Goal: Task Accomplishment & Management: Use online tool/utility

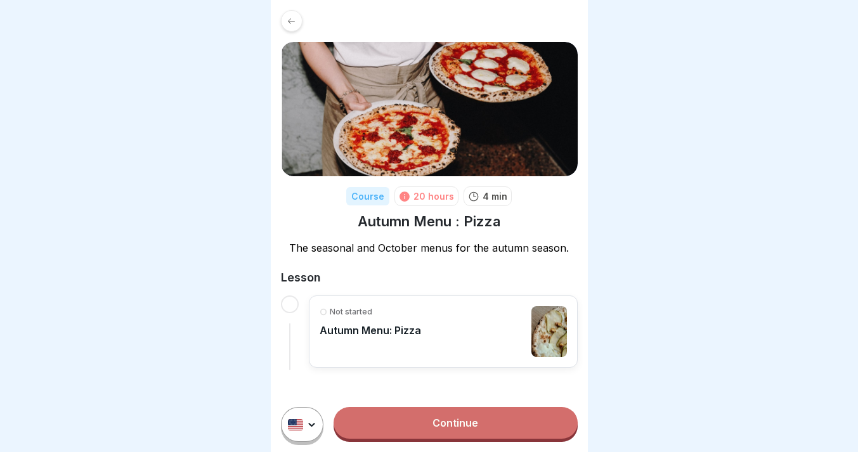
click at [443, 306] on div "Not started Autumn Menu: Pizza" at bounding box center [443, 331] width 247 height 51
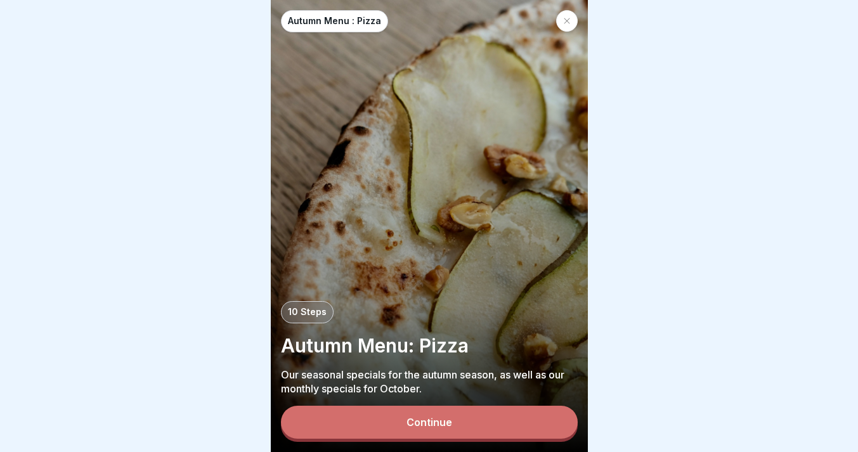
click at [442, 416] on button "Continue" at bounding box center [429, 422] width 297 height 33
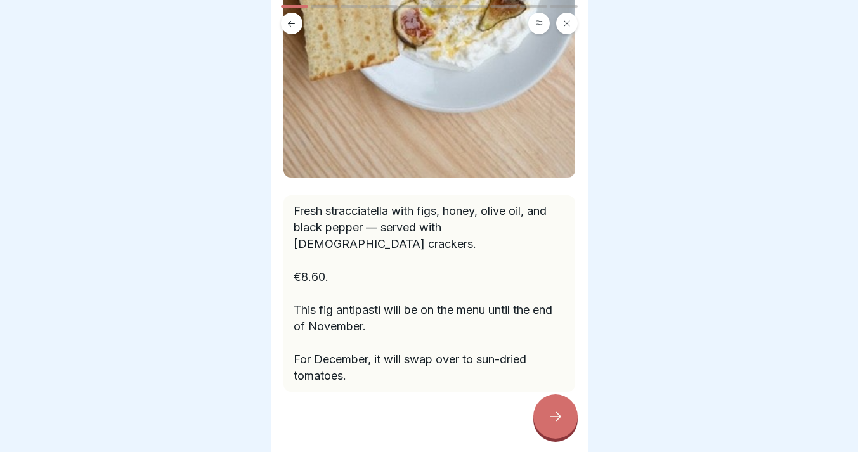
scroll to position [301, 0]
click at [546, 419] on div at bounding box center [555, 417] width 44 height 44
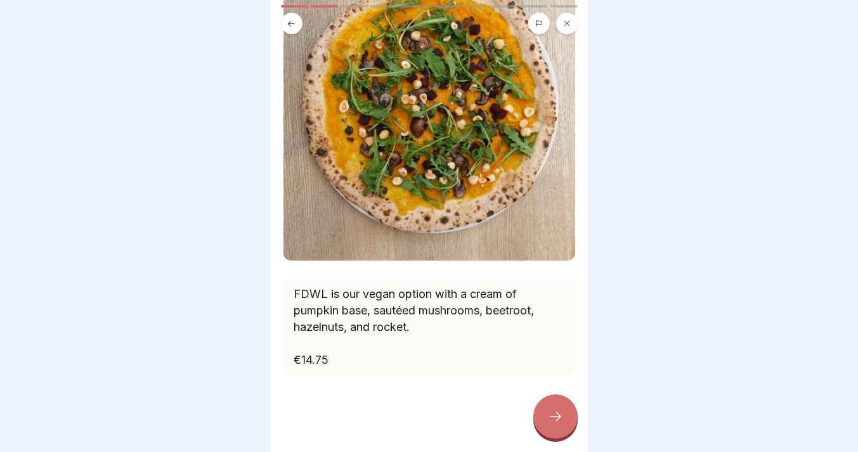
scroll to position [172, 0]
click at [554, 419] on icon at bounding box center [555, 416] width 15 height 15
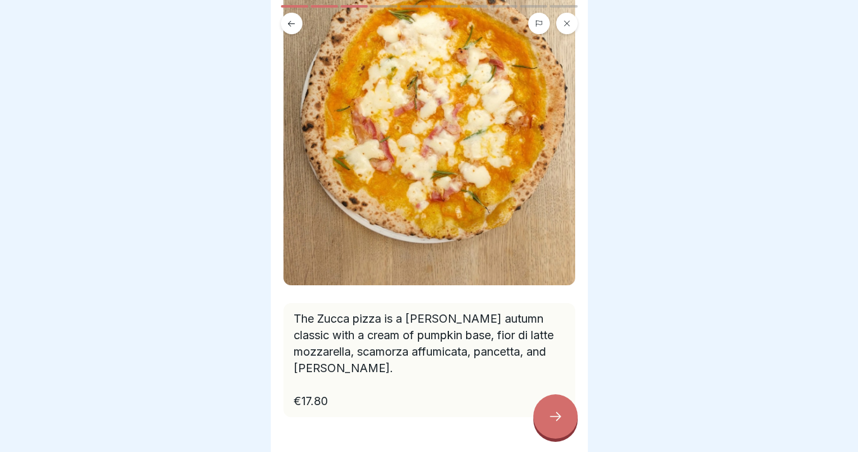
scroll to position [153, 0]
click at [551, 416] on icon at bounding box center [555, 416] width 15 height 15
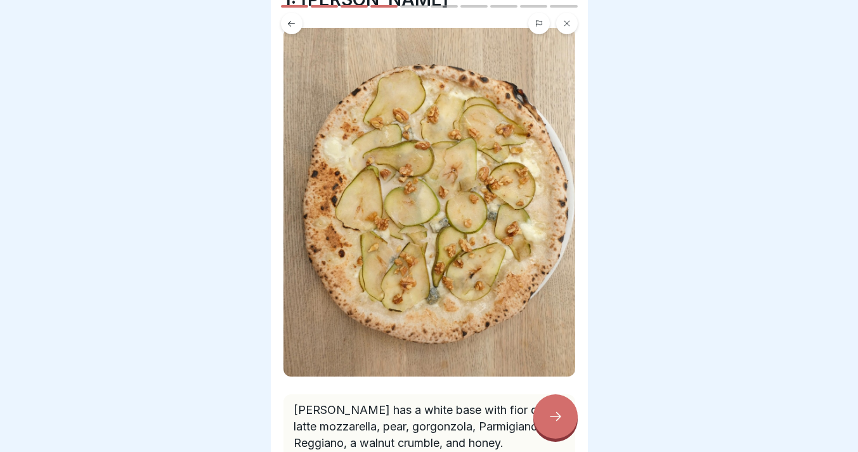
scroll to position [84, 0]
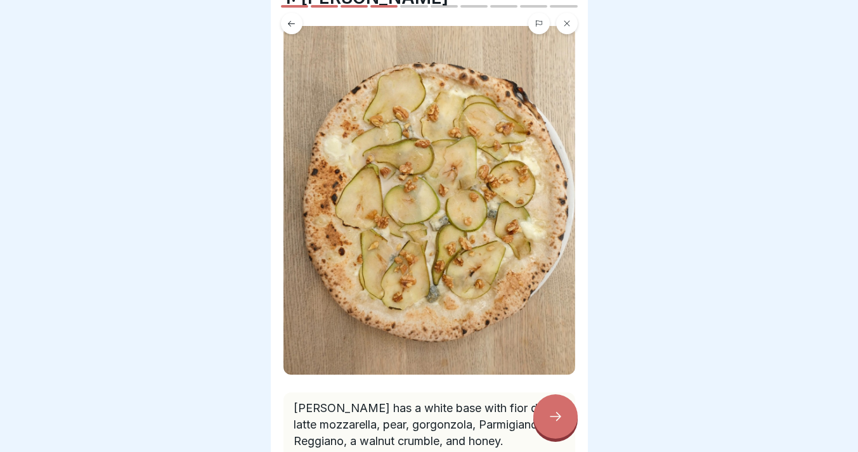
click at [552, 419] on icon at bounding box center [555, 416] width 15 height 15
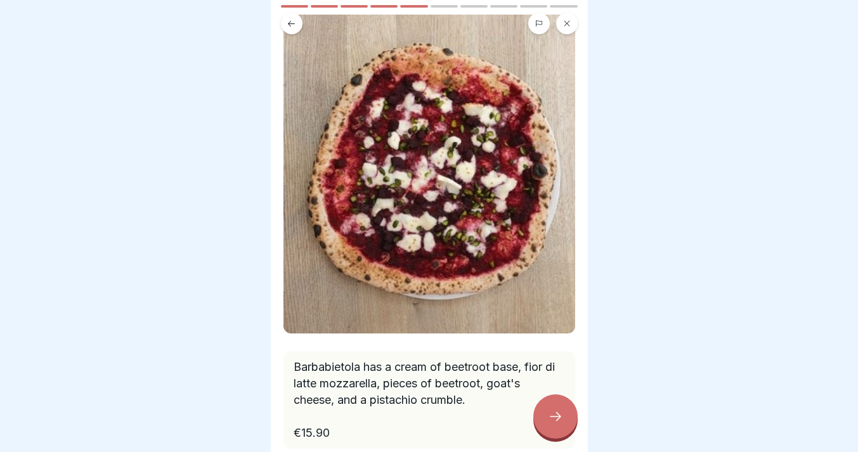
scroll to position [75, 0]
click at [556, 412] on icon at bounding box center [555, 416] width 15 height 15
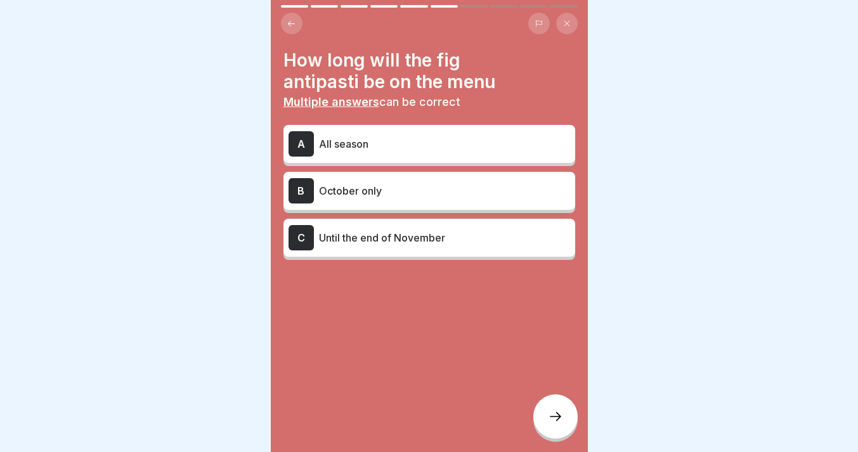
click at [497, 259] on div "A All season B October only C Until the end of November" at bounding box center [430, 194] width 292 height 132
click at [495, 244] on p "Until the end of November" at bounding box center [444, 237] width 251 height 15
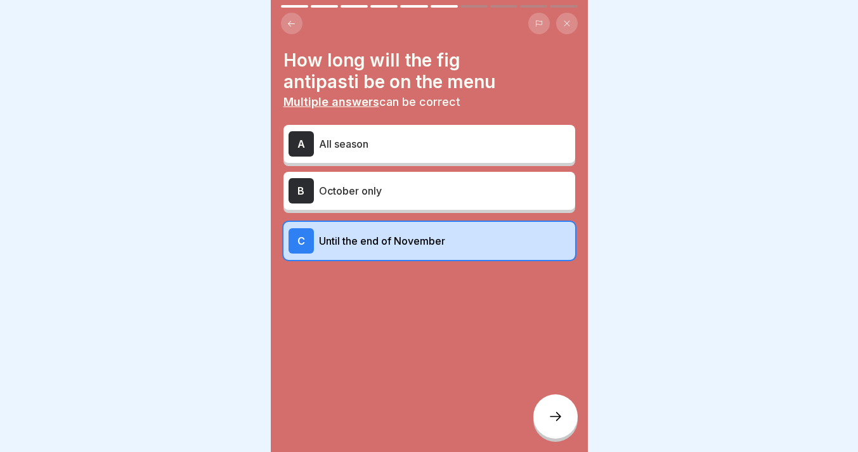
click at [564, 411] on div at bounding box center [555, 417] width 44 height 44
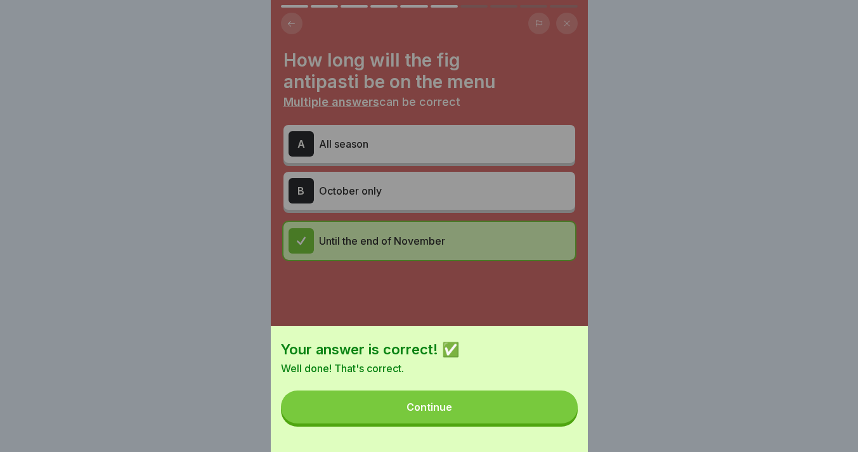
click at [503, 413] on button "Continue" at bounding box center [429, 407] width 297 height 33
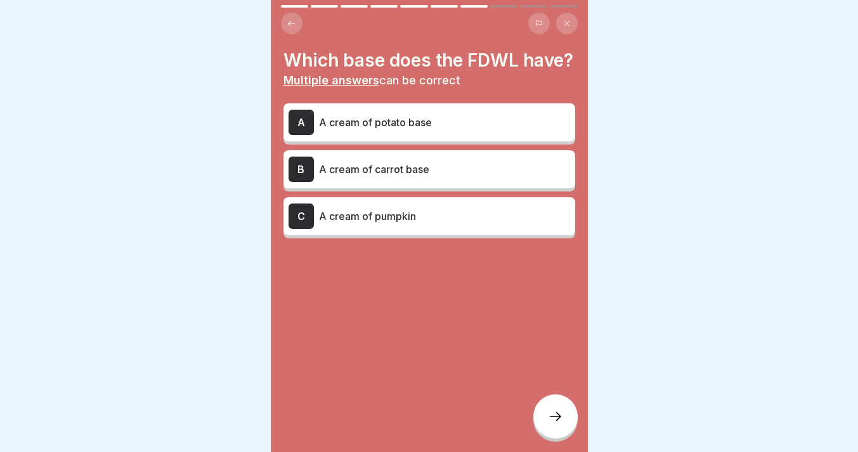
click at [514, 178] on div "B A cream of carrot base" at bounding box center [430, 169] width 282 height 25
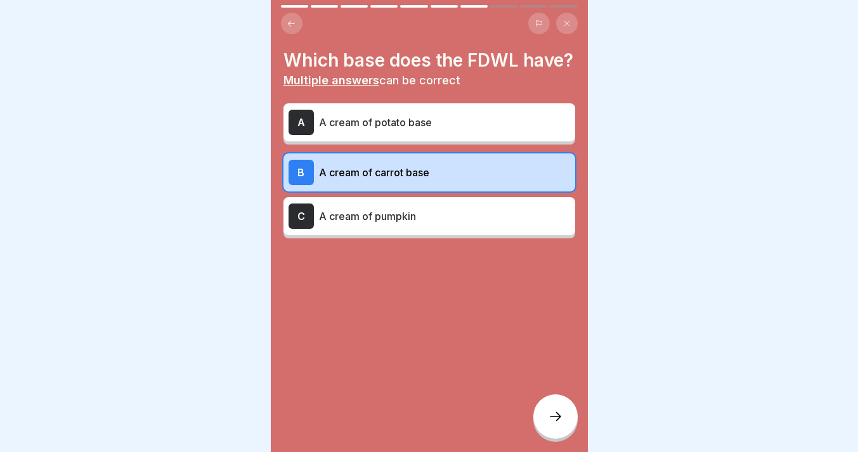
click at [519, 225] on div "C A cream of pumpkin" at bounding box center [430, 216] width 282 height 25
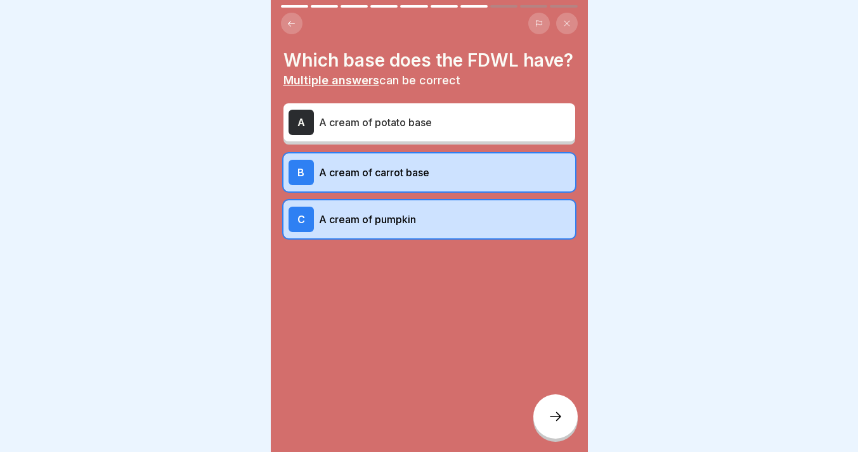
click at [475, 165] on p "A cream of carrot base" at bounding box center [444, 172] width 251 height 15
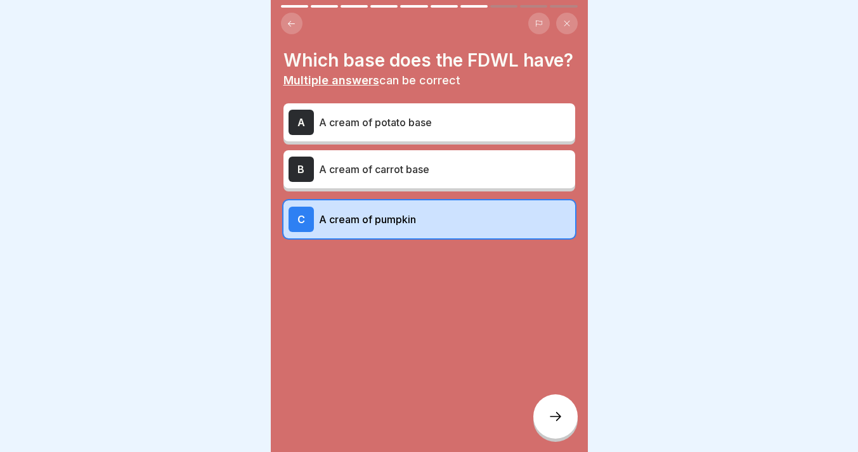
click at [548, 417] on icon at bounding box center [555, 416] width 15 height 15
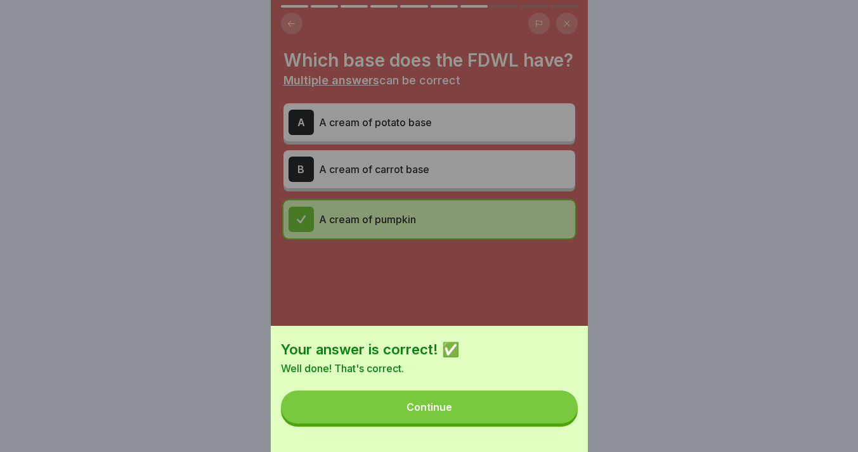
click at [514, 417] on button "Continue" at bounding box center [429, 407] width 297 height 33
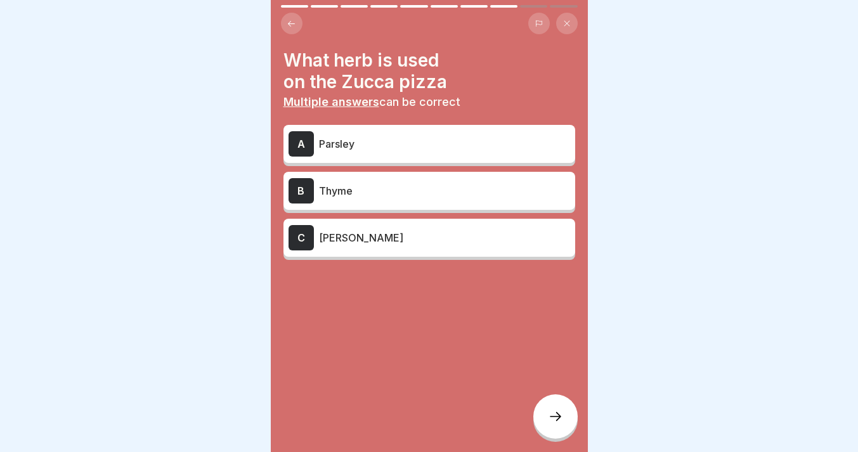
click at [521, 240] on p "[PERSON_NAME]" at bounding box center [444, 237] width 251 height 15
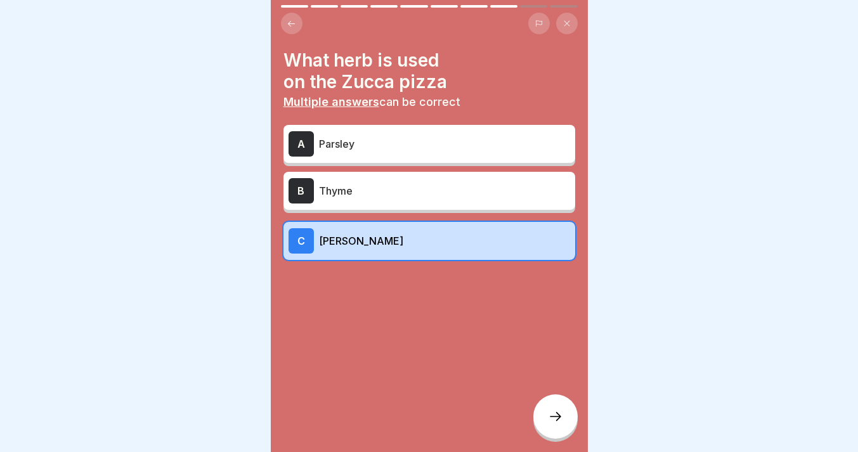
click at [532, 200] on div "B Thyme" at bounding box center [430, 190] width 282 height 25
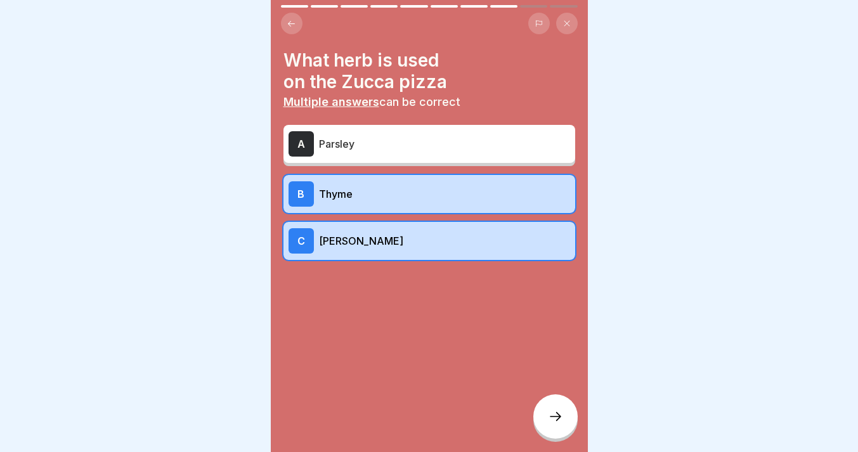
click at [553, 405] on div at bounding box center [555, 417] width 44 height 44
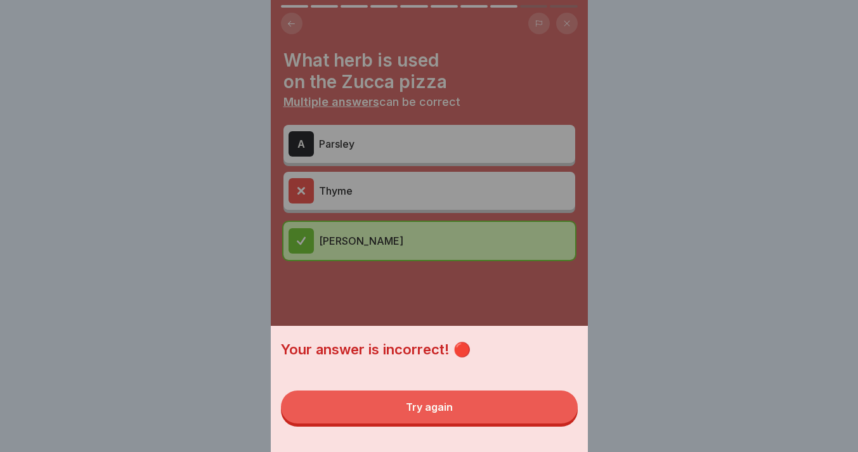
click at [499, 412] on button "Try again" at bounding box center [429, 407] width 297 height 33
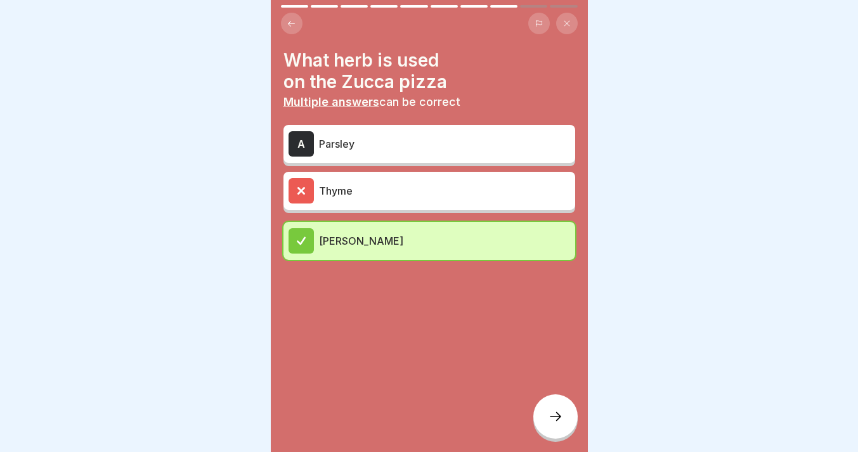
click at [462, 236] on p "[PERSON_NAME]" at bounding box center [444, 240] width 251 height 15
click at [457, 210] on div "A Parsley Thyme [PERSON_NAME]" at bounding box center [430, 194] width 292 height 132
click at [443, 241] on p "[PERSON_NAME]" at bounding box center [444, 240] width 251 height 15
click at [347, 174] on div "Thyme" at bounding box center [430, 191] width 292 height 38
click at [347, 193] on p "Thyme" at bounding box center [444, 190] width 251 height 15
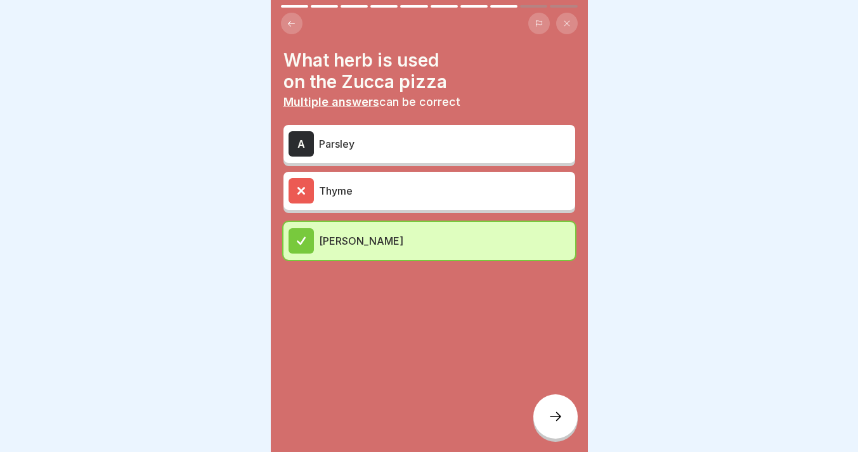
click at [558, 428] on div at bounding box center [555, 417] width 44 height 44
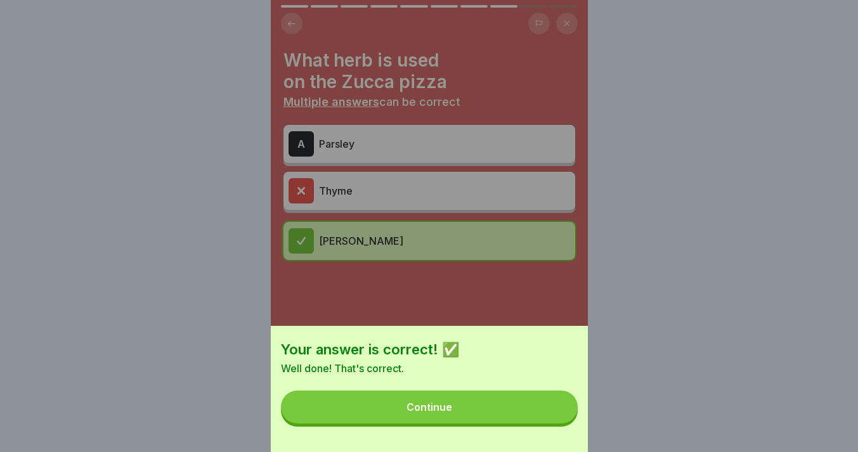
click at [490, 425] on div "Your answer is correct! ✅ Well done! That's correct. Continue" at bounding box center [429, 389] width 317 height 126
click at [482, 405] on button "Continue" at bounding box center [429, 407] width 297 height 33
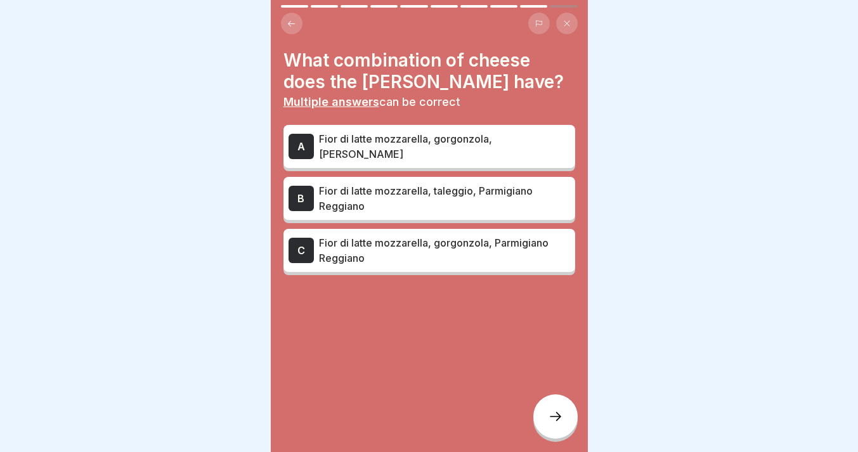
click at [535, 258] on p "Fior di latte mozzarella, gorgonzola, Parmigiano Reggiano" at bounding box center [444, 250] width 251 height 30
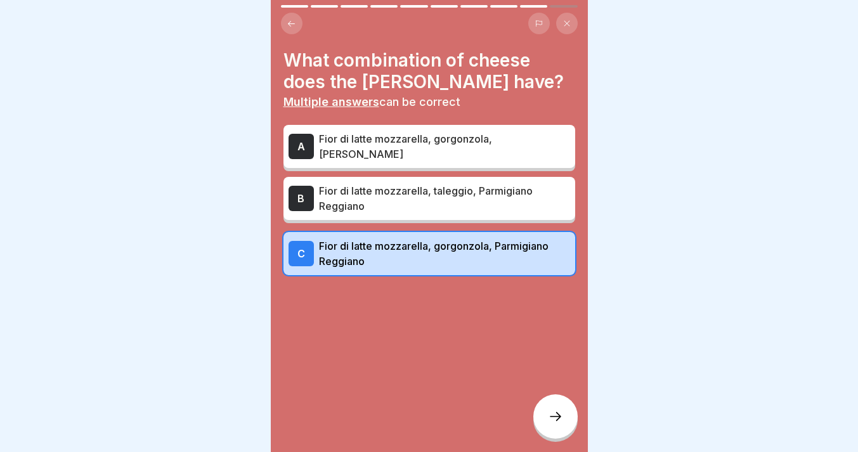
click at [552, 417] on icon at bounding box center [555, 416] width 15 height 15
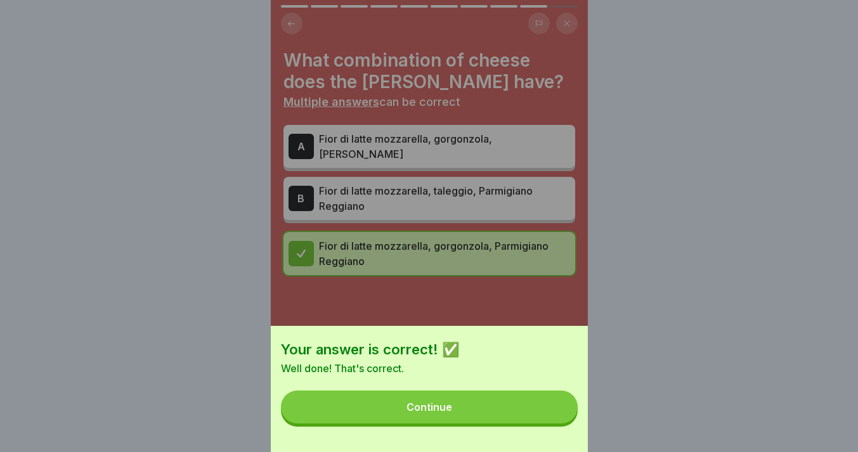
click at [518, 412] on button "Continue" at bounding box center [429, 407] width 297 height 33
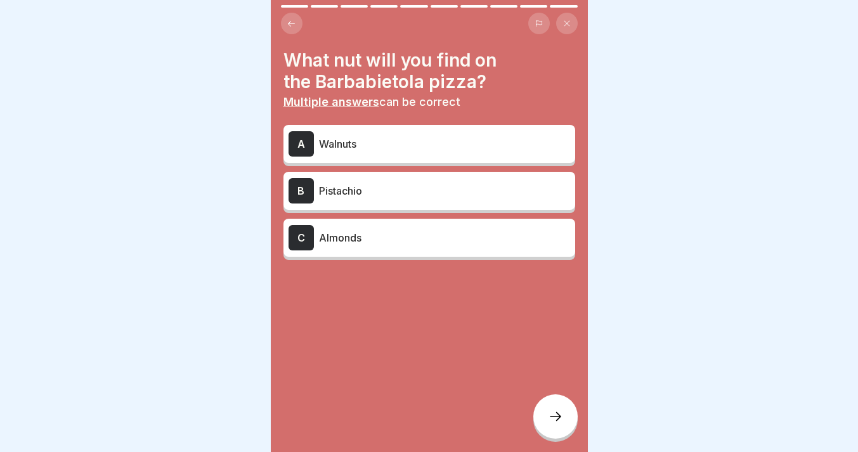
click at [507, 199] on div "B Pistachio" at bounding box center [430, 190] width 282 height 25
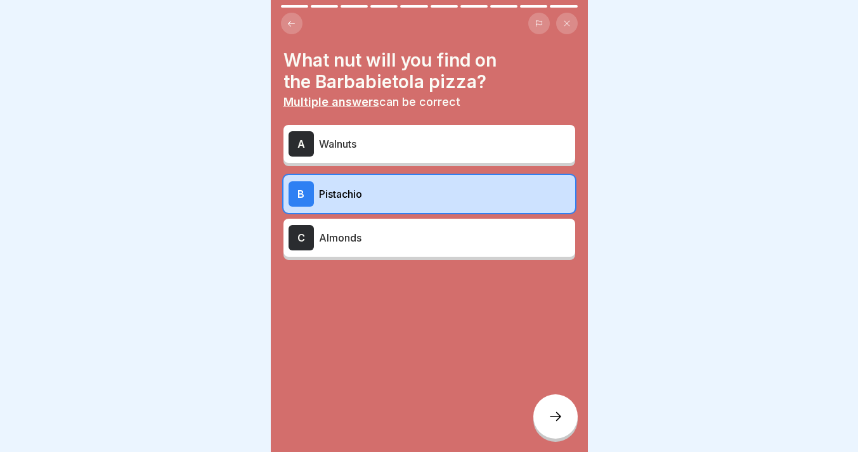
click at [553, 425] on div at bounding box center [555, 417] width 44 height 44
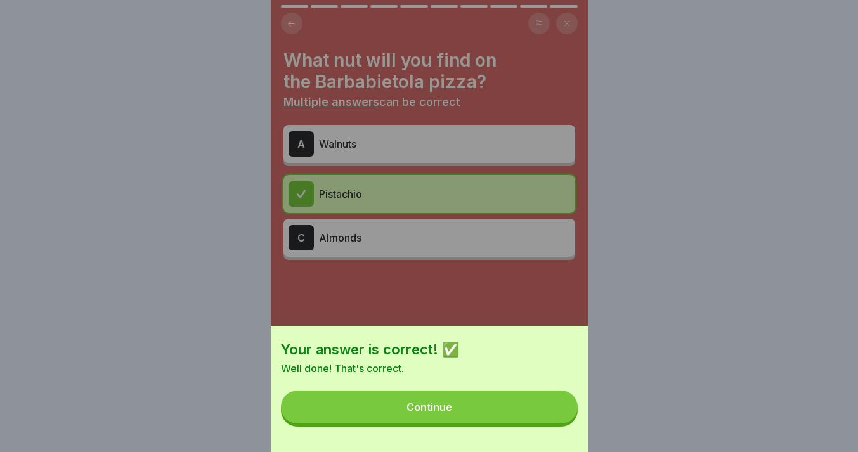
click at [504, 402] on button "Continue" at bounding box center [429, 407] width 297 height 33
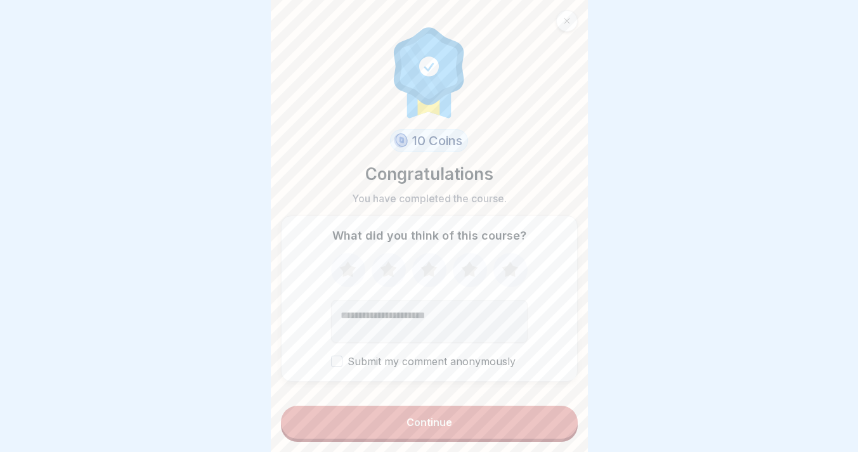
click at [478, 420] on button "Continue" at bounding box center [429, 422] width 297 height 33
